Goal: Task Accomplishment & Management: Manage account settings

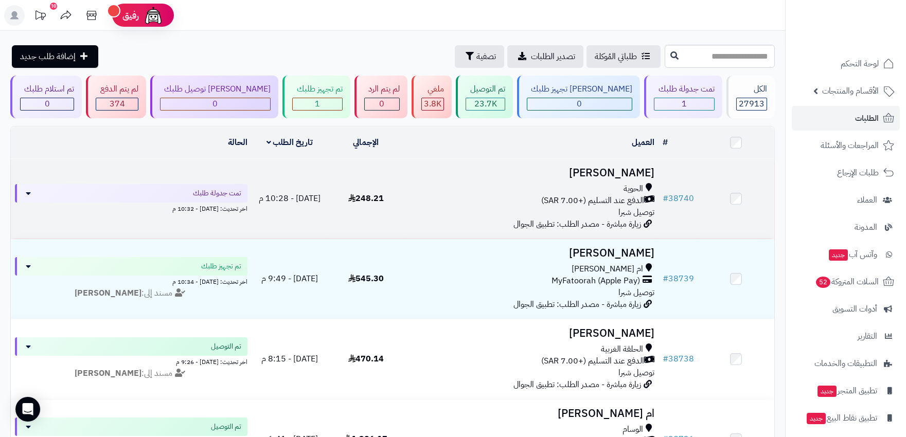
click at [504, 188] on div "الحوية" at bounding box center [531, 189] width 246 height 12
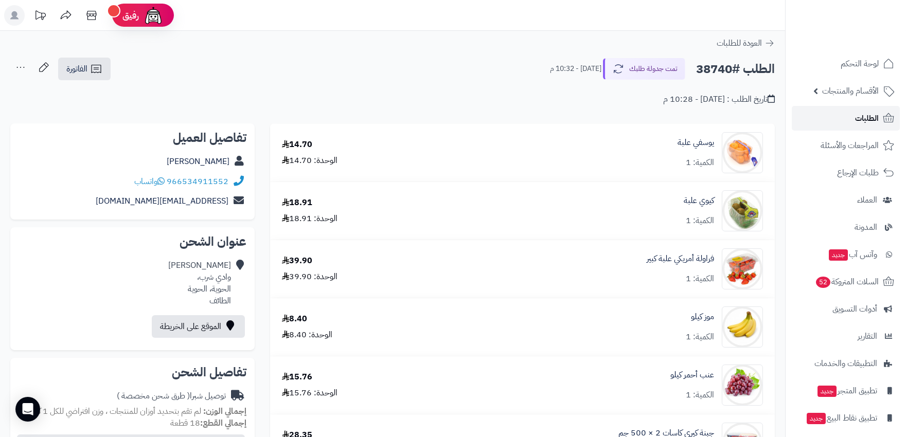
click at [882, 116] on icon at bounding box center [888, 118] width 12 height 12
